Goal: Find specific page/section: Find specific page/section

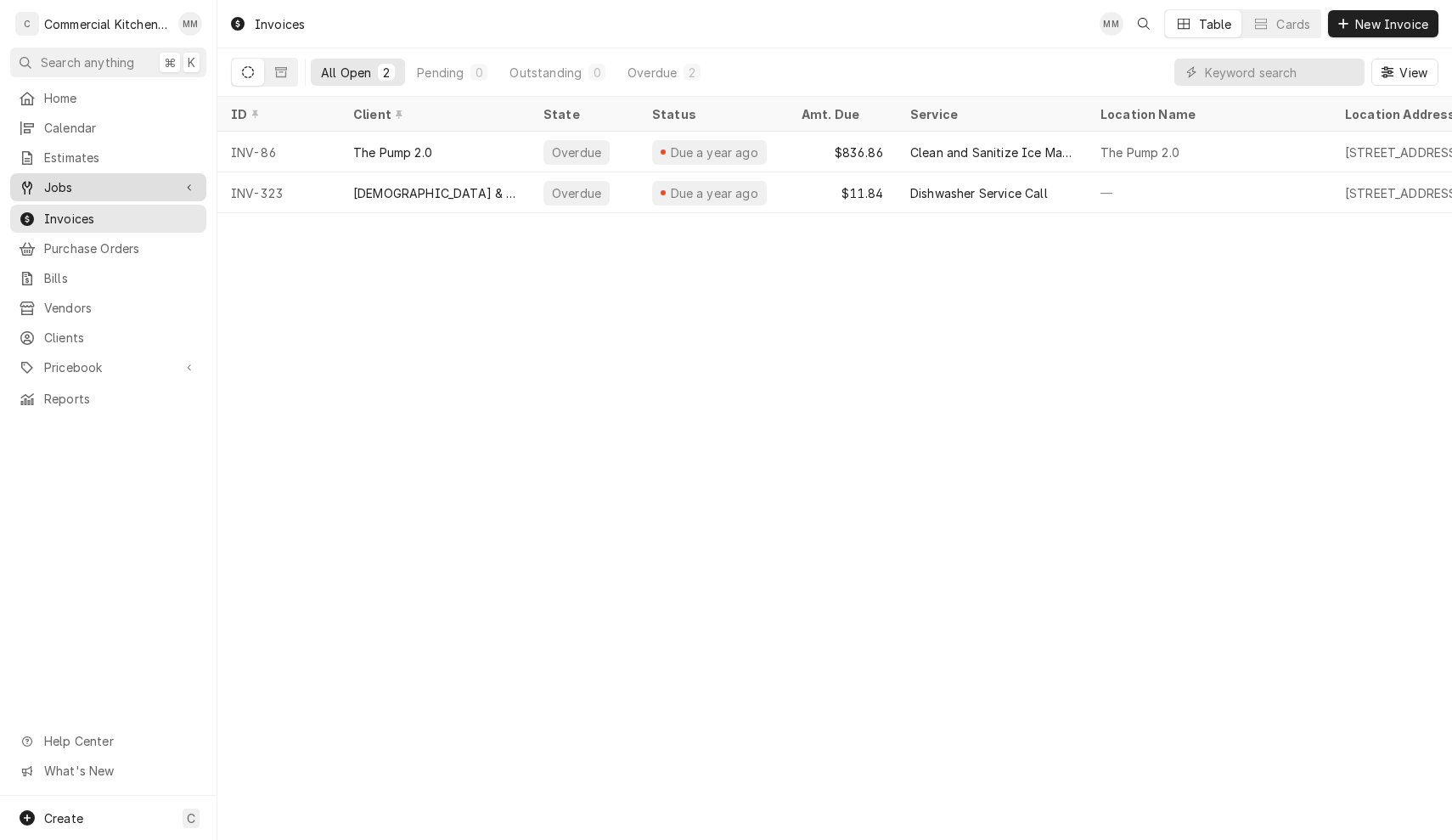
click at [69, 184] on span "Jobs" at bounding box center [108, 187] width 128 height 18
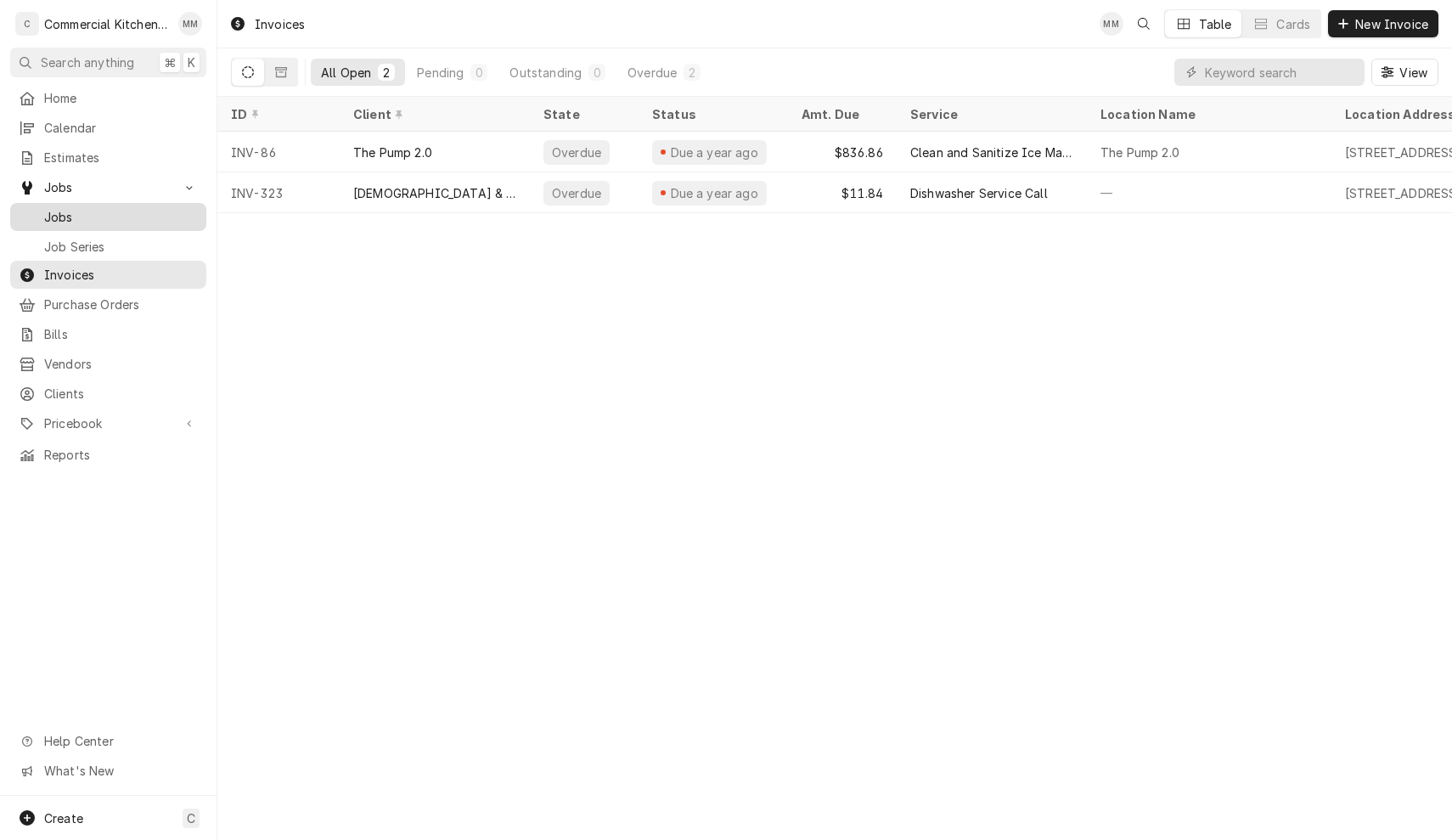
click at [67, 208] on span "Jobs" at bounding box center [120, 217] width 154 height 18
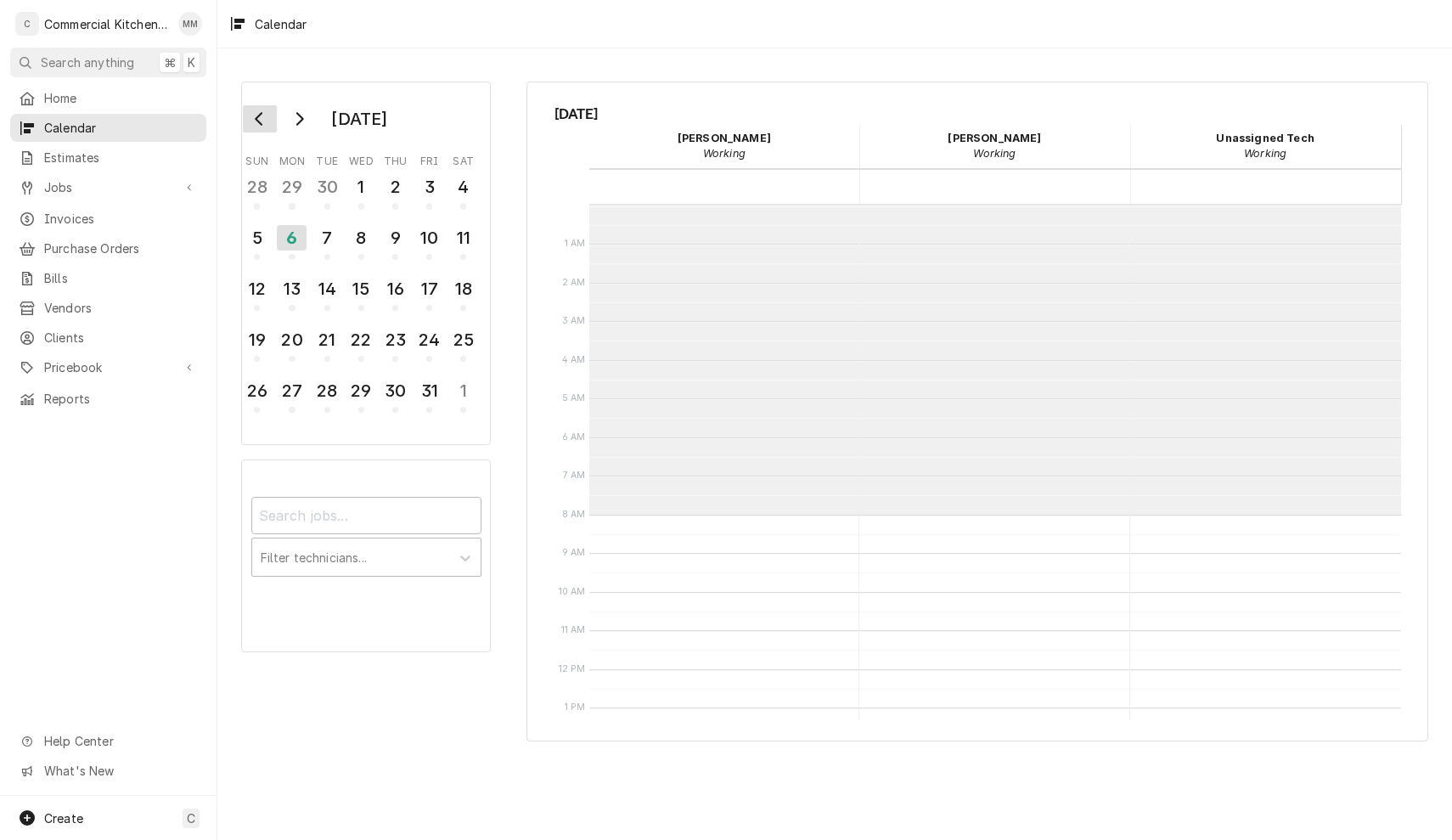
scroll to position [309, 0]
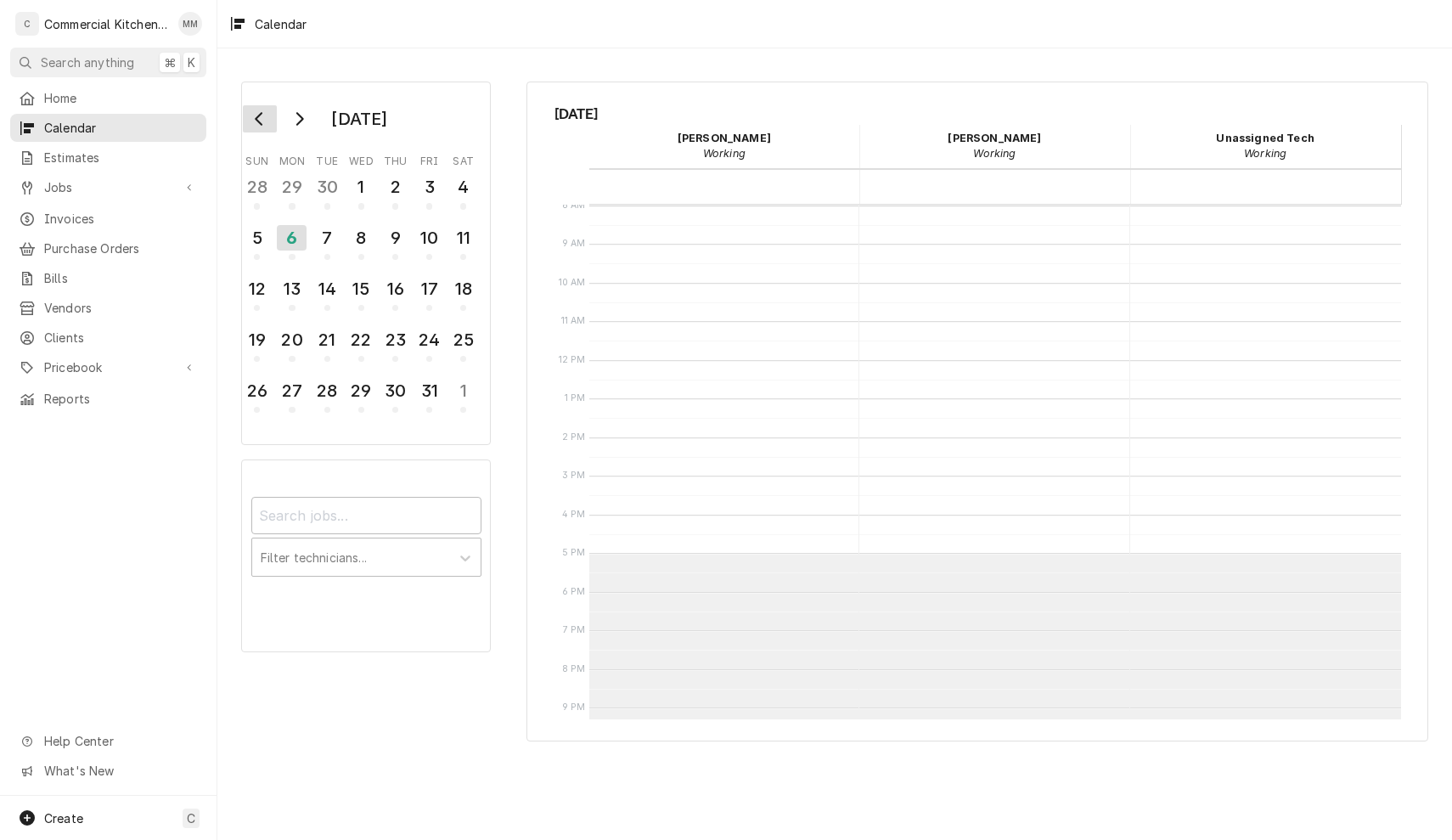
click at [257, 120] on icon "Go to previous month" at bounding box center [258, 118] width 8 height 13
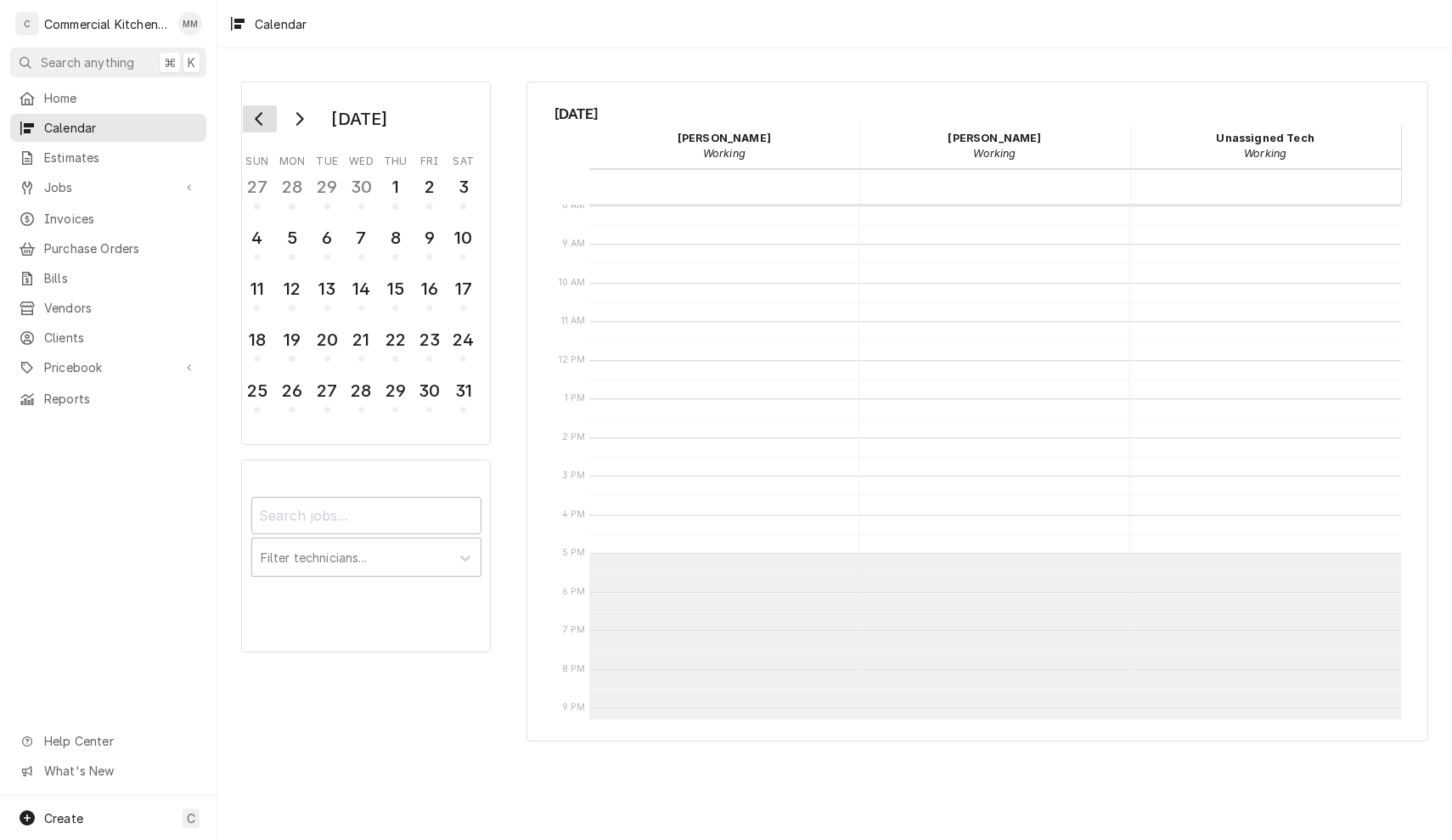
click at [257, 120] on icon "Go to previous month" at bounding box center [258, 118] width 8 height 13
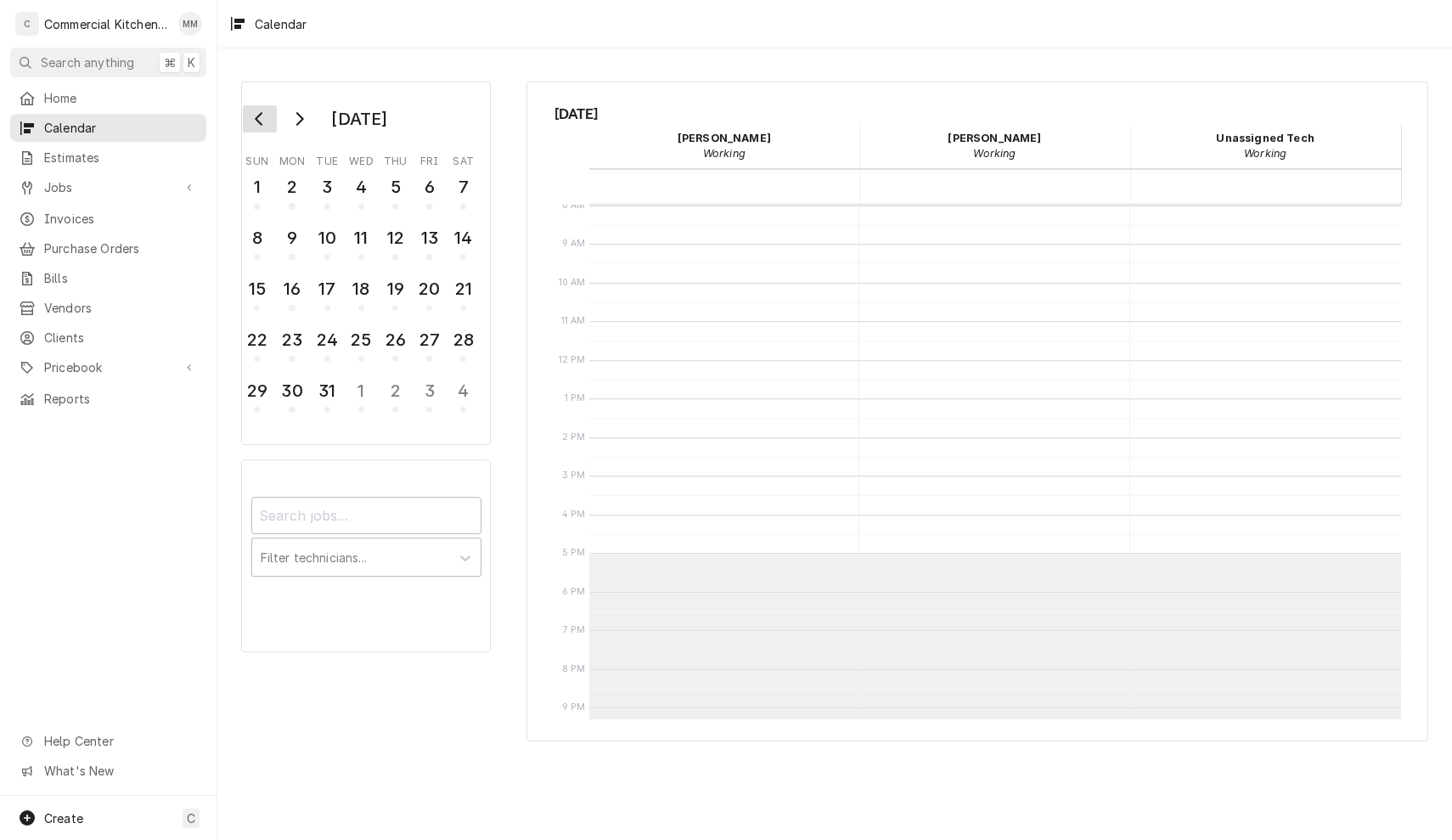
click at [257, 120] on icon "Go to previous month" at bounding box center [258, 118] width 8 height 13
click at [261, 123] on icon "Go to previous month" at bounding box center [258, 118] width 8 height 13
click at [389, 240] on div "8" at bounding box center [395, 238] width 30 height 29
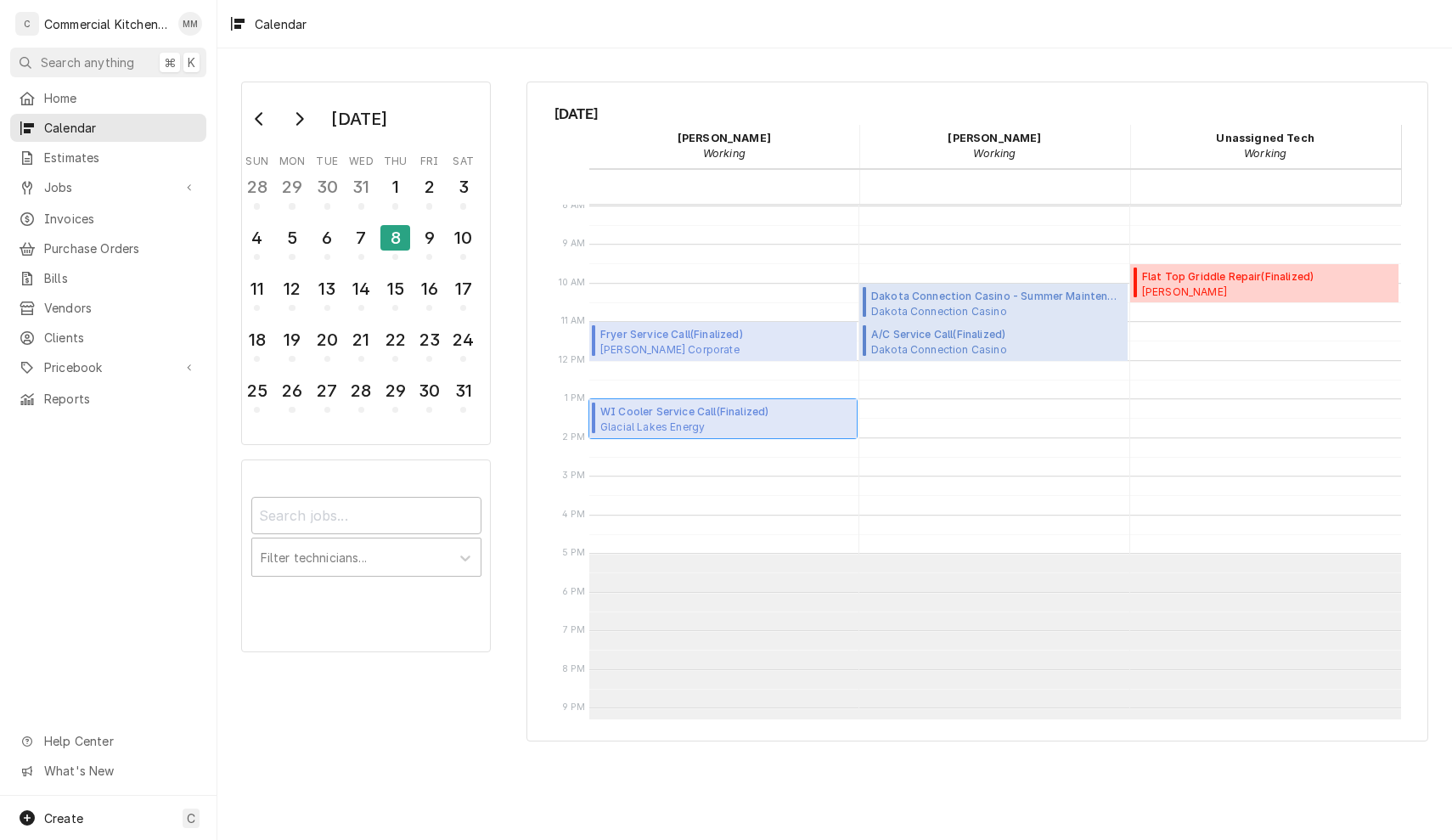
click at [719, 421] on span "Glacial Lakes Energy Glacial Lakes Energy / 301 20th Ave SE, Watertown, SD 57201" at bounding box center [707, 426] width 215 height 13
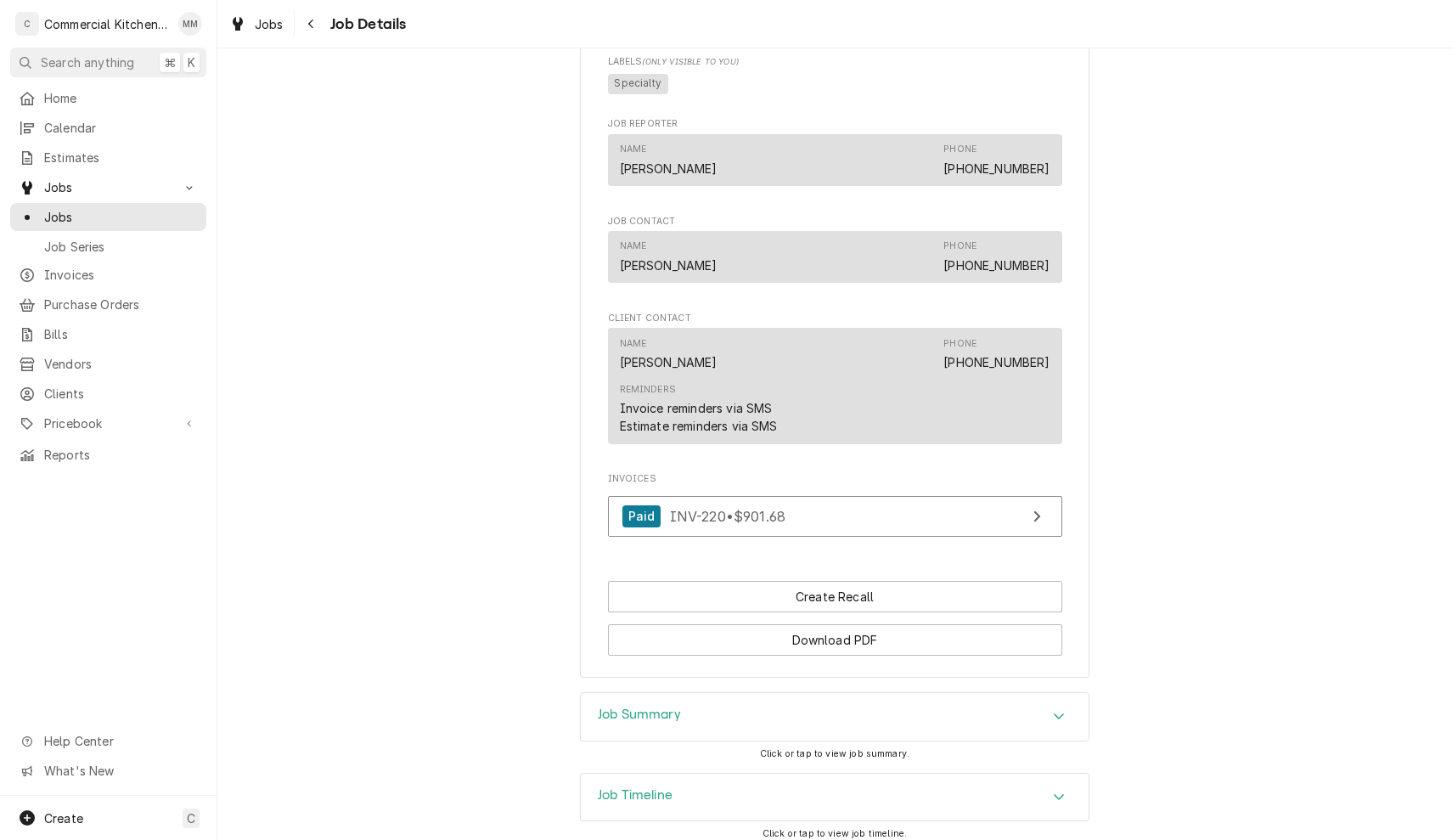
scroll to position [1072, 0]
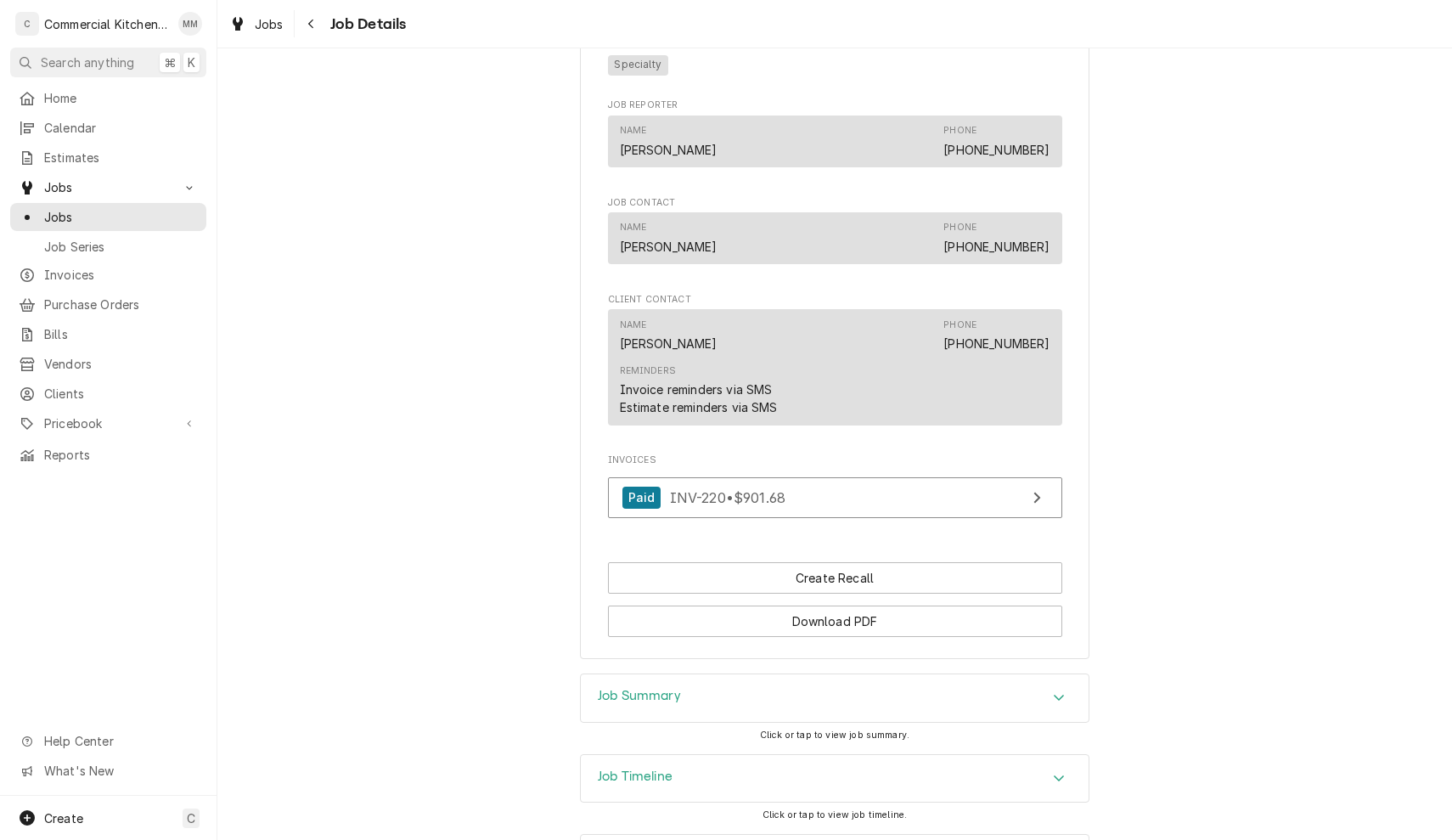
click at [761, 683] on div "Job Summary" at bounding box center [834, 698] width 508 height 48
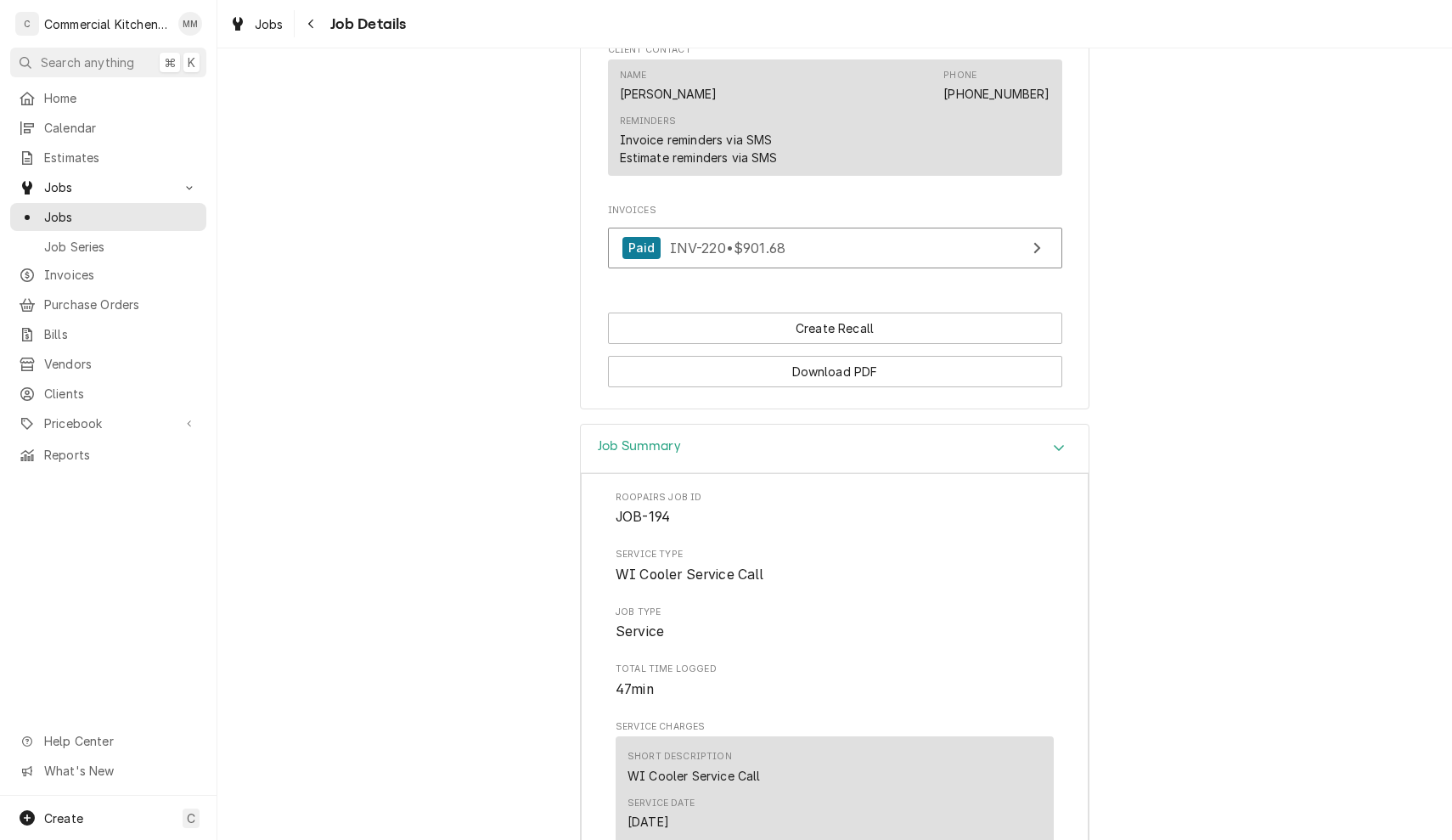
scroll to position [1320, 0]
click at [776, 240] on span "INV-220 • $901.68" at bounding box center [727, 248] width 116 height 17
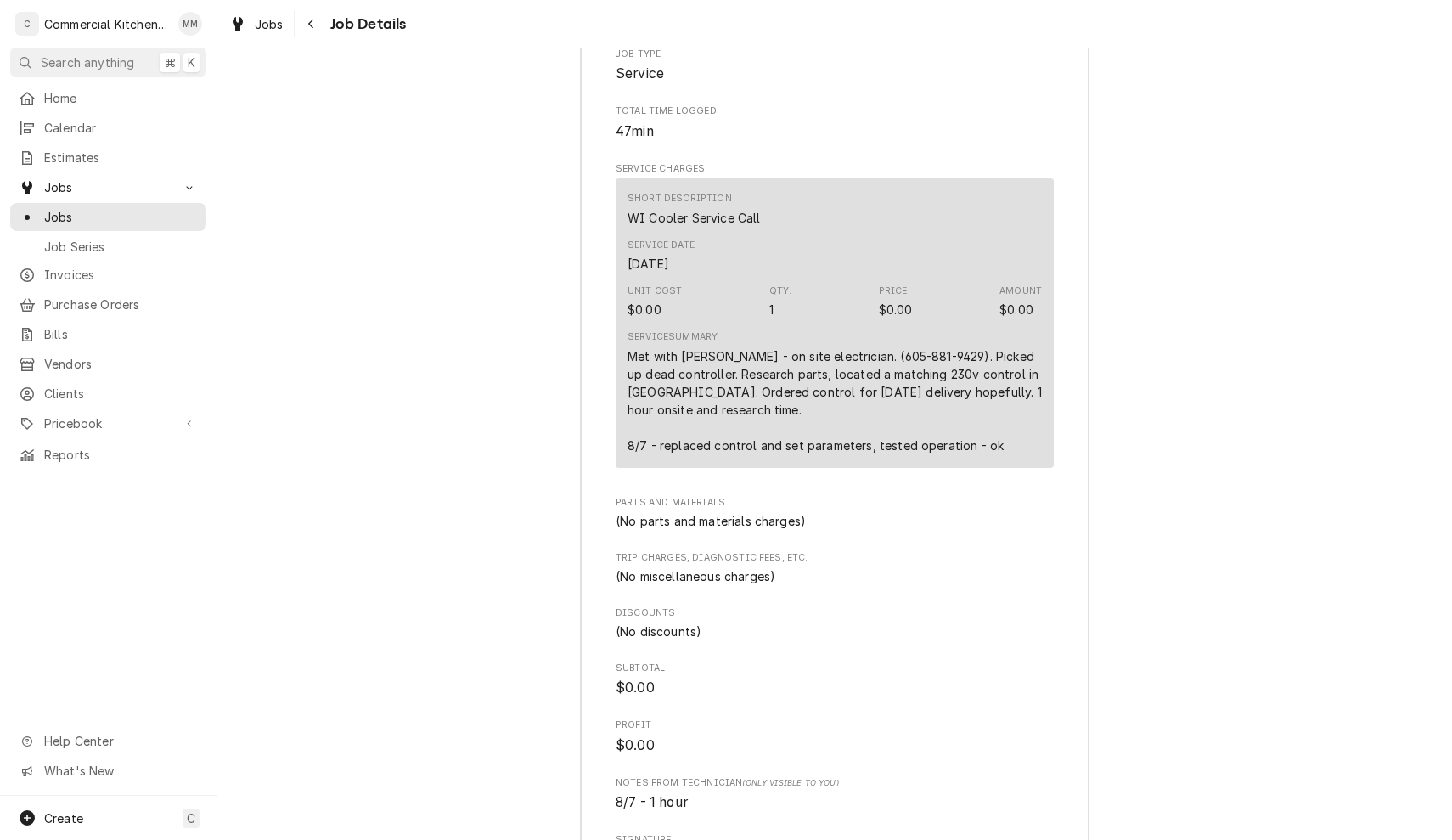
scroll to position [1883, 0]
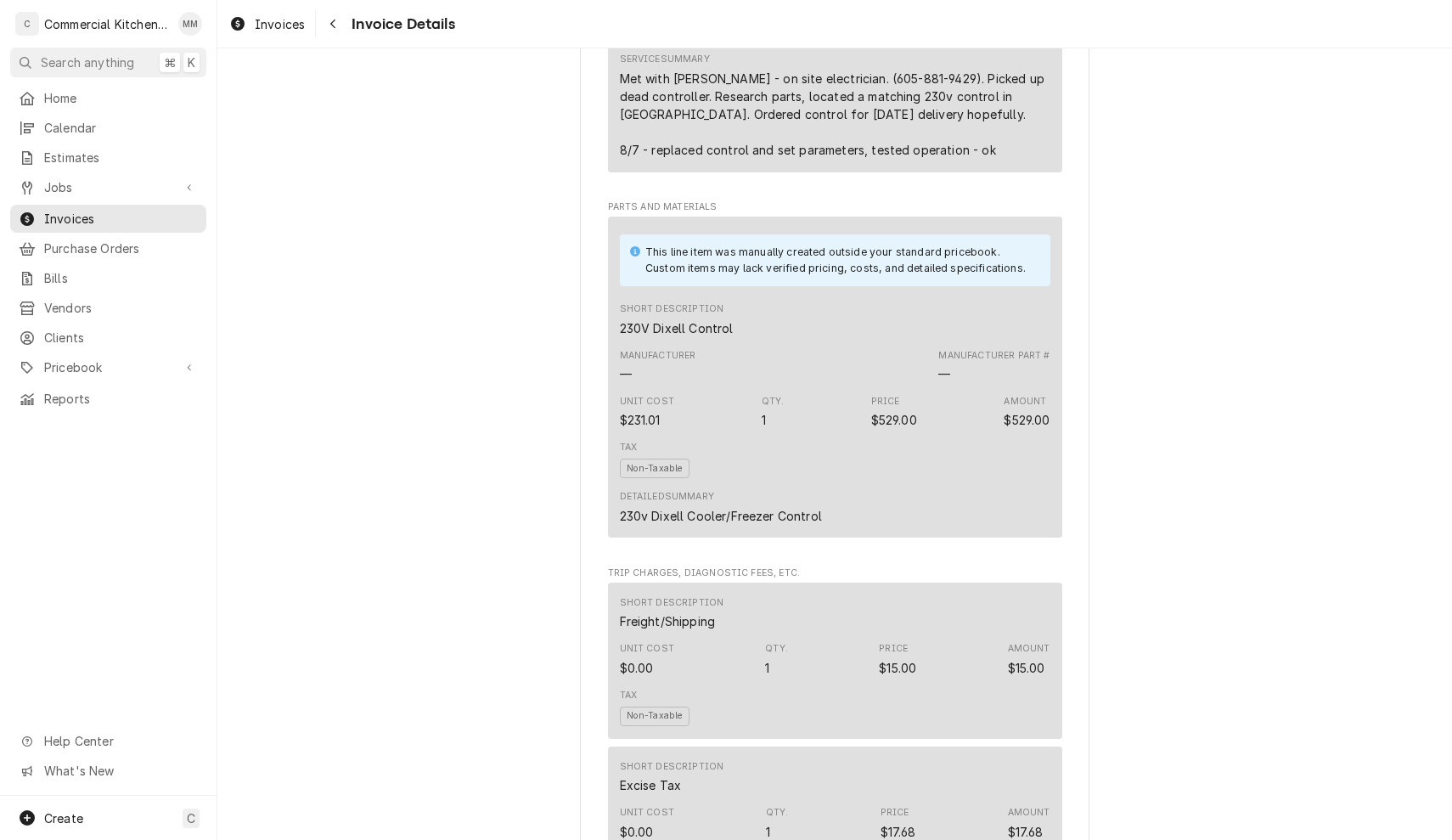
scroll to position [1153, 0]
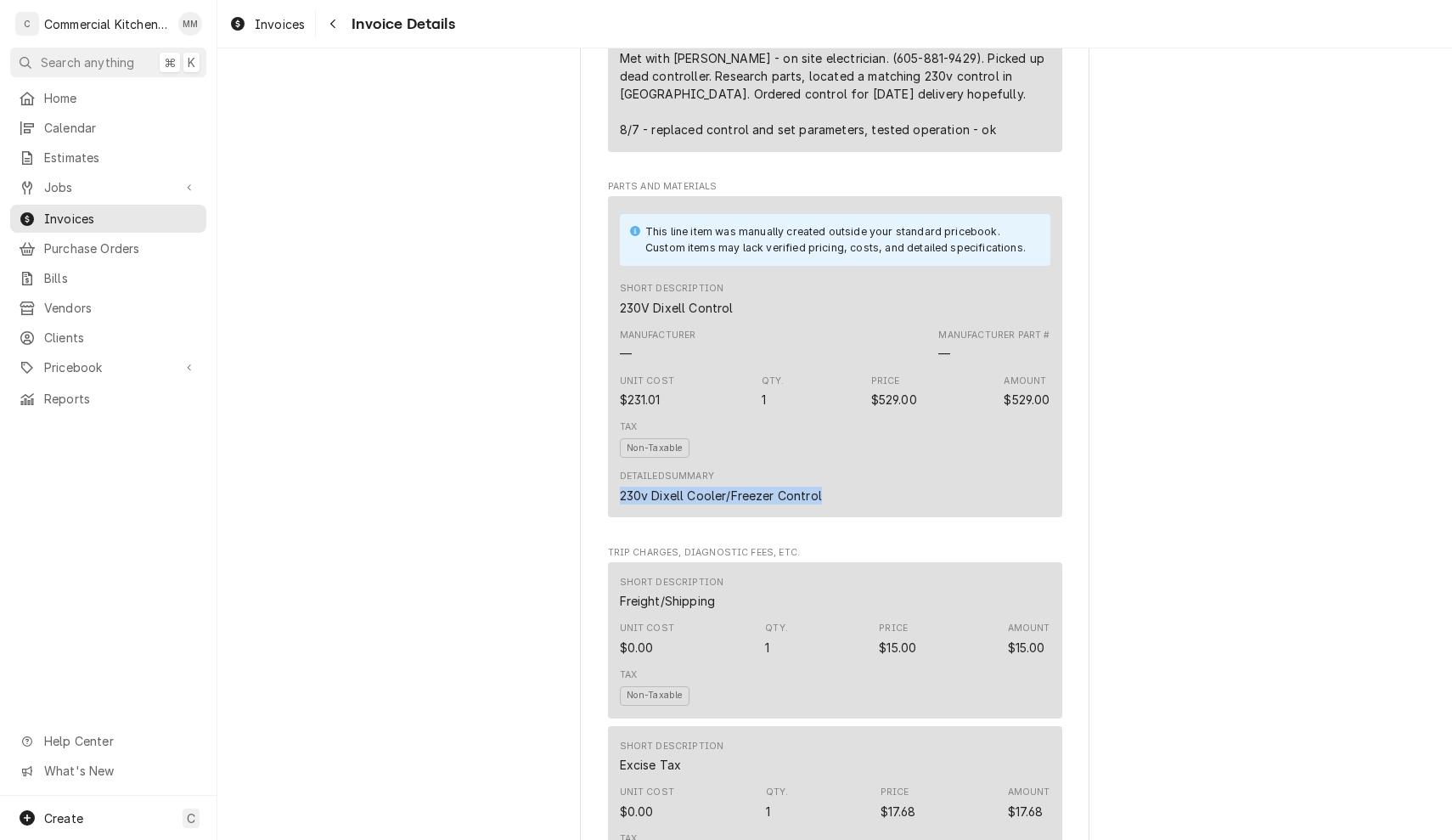
drag, startPoint x: 617, startPoint y: 529, endPoint x: 825, endPoint y: 527, distance: 208.0
click at [825, 517] on div "This line item was manually created outside your standard pricebook. Custom ite…" at bounding box center [834, 356] width 454 height 321
copy div "230v Dixell Cooler/Freezer Control"
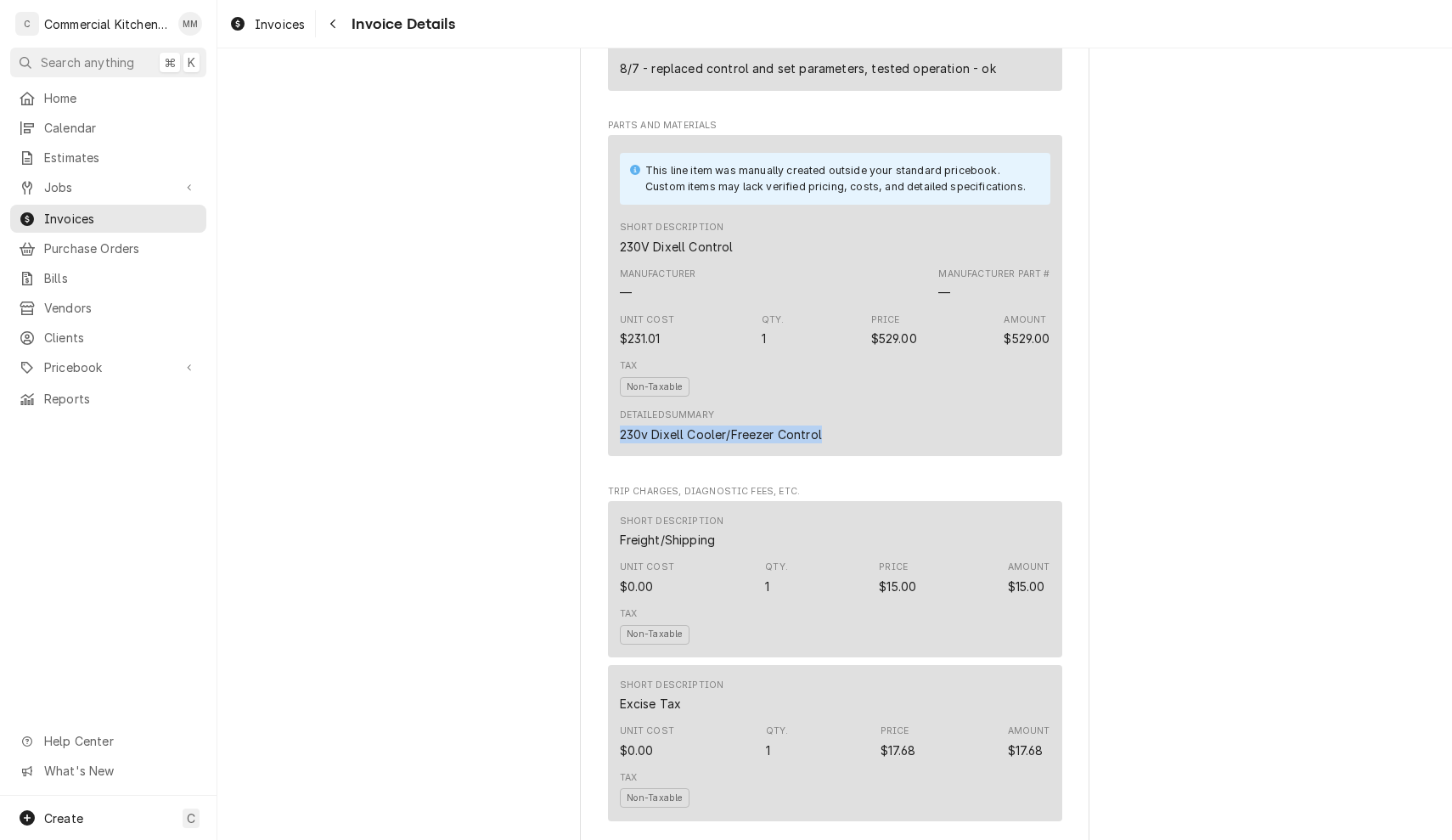
scroll to position [1211, 0]
